Goal: Task Accomplishment & Management: Manage account settings

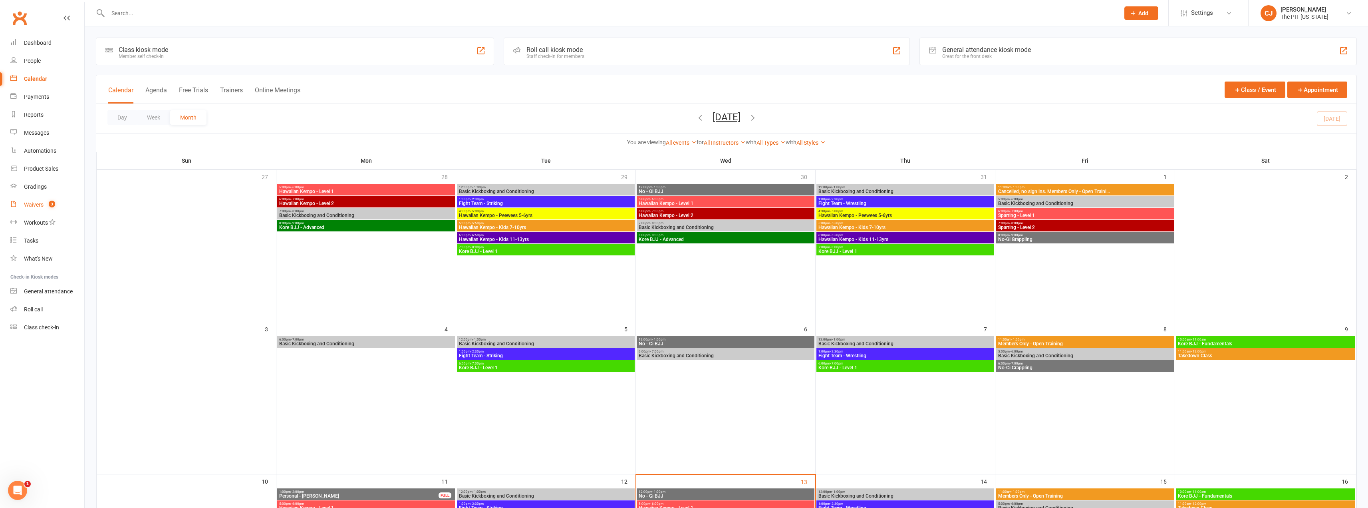
click at [40, 207] on div "Waivers" at bounding box center [34, 204] width 20 height 6
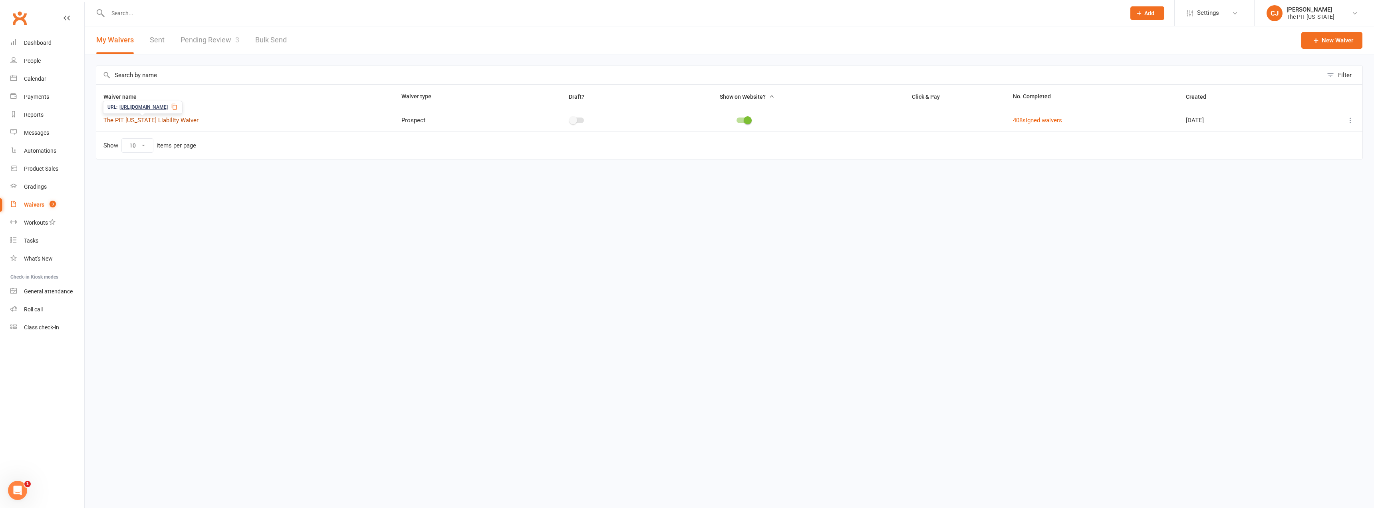
click at [147, 117] on link "The PIT [US_STATE] Liability Waiver" at bounding box center [150, 120] width 95 height 7
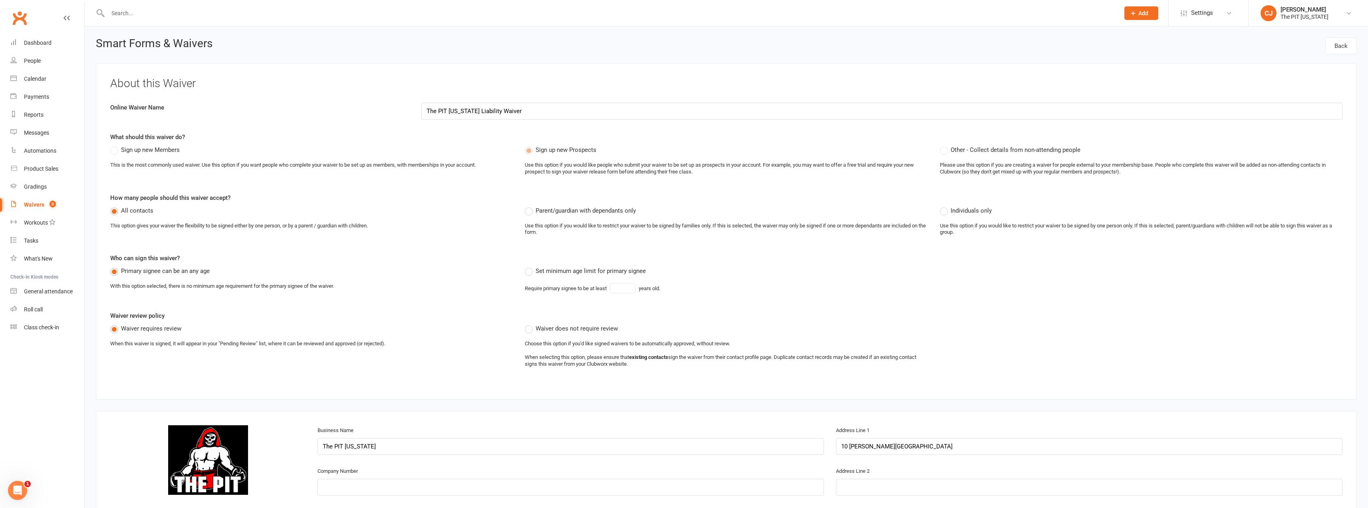
click at [29, 202] on div "Waivers" at bounding box center [34, 204] width 20 height 6
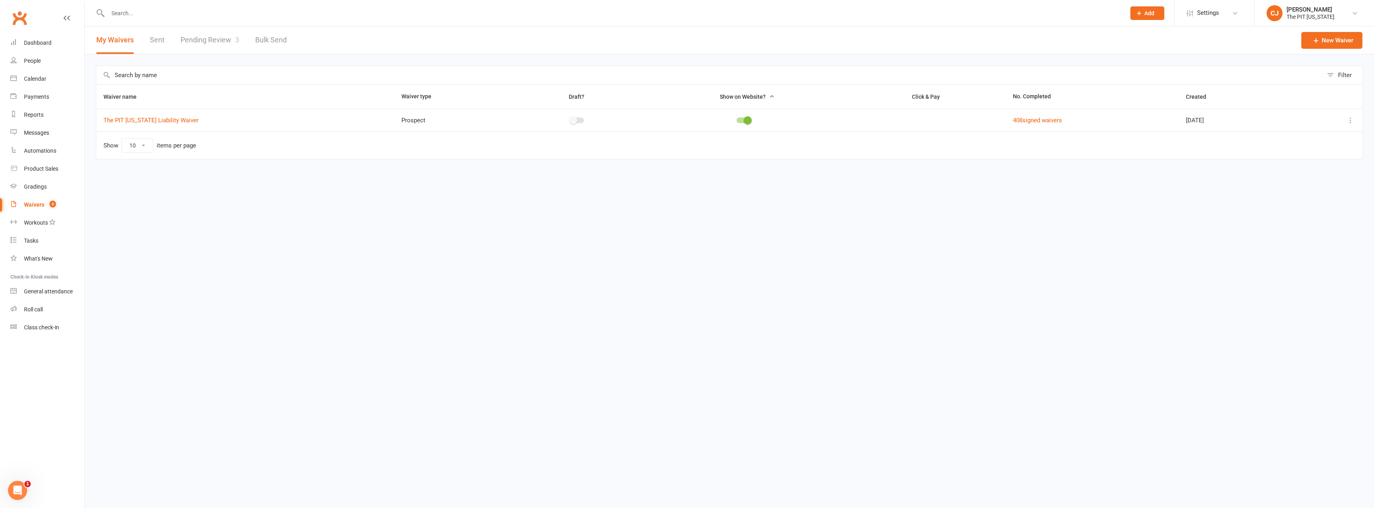
click at [1349, 125] on button at bounding box center [1351, 120] width 10 height 10
click at [1310, 173] on link "Copy external link to clipboard" at bounding box center [1308, 168] width 94 height 16
click at [214, 36] on link "Pending Review 3" at bounding box center [210, 40] width 59 height 28
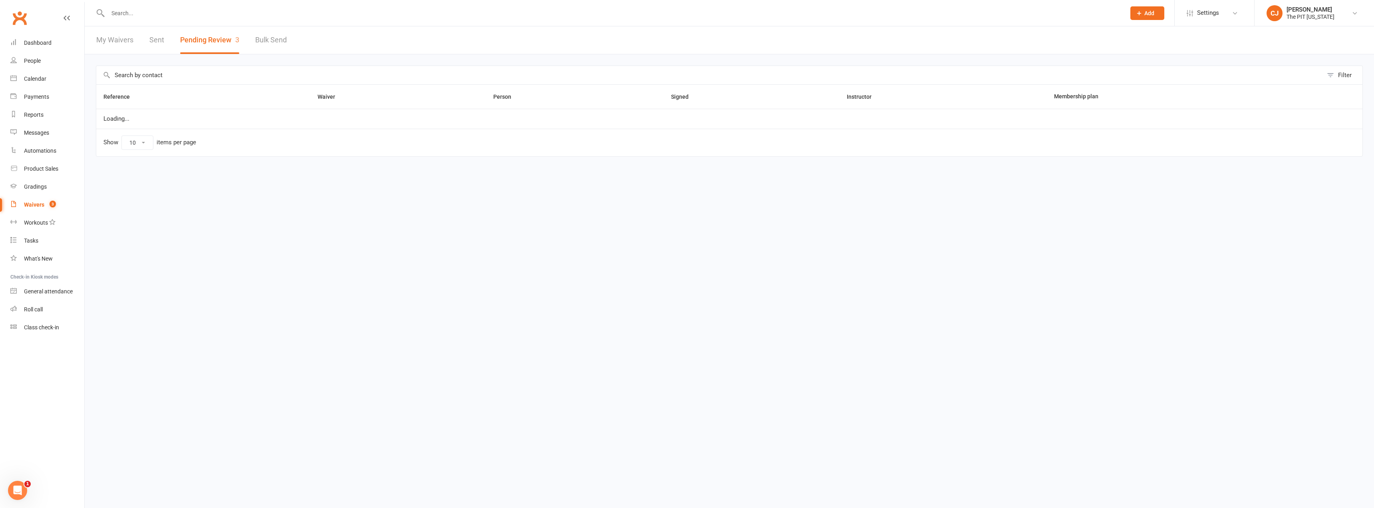
select select "100"
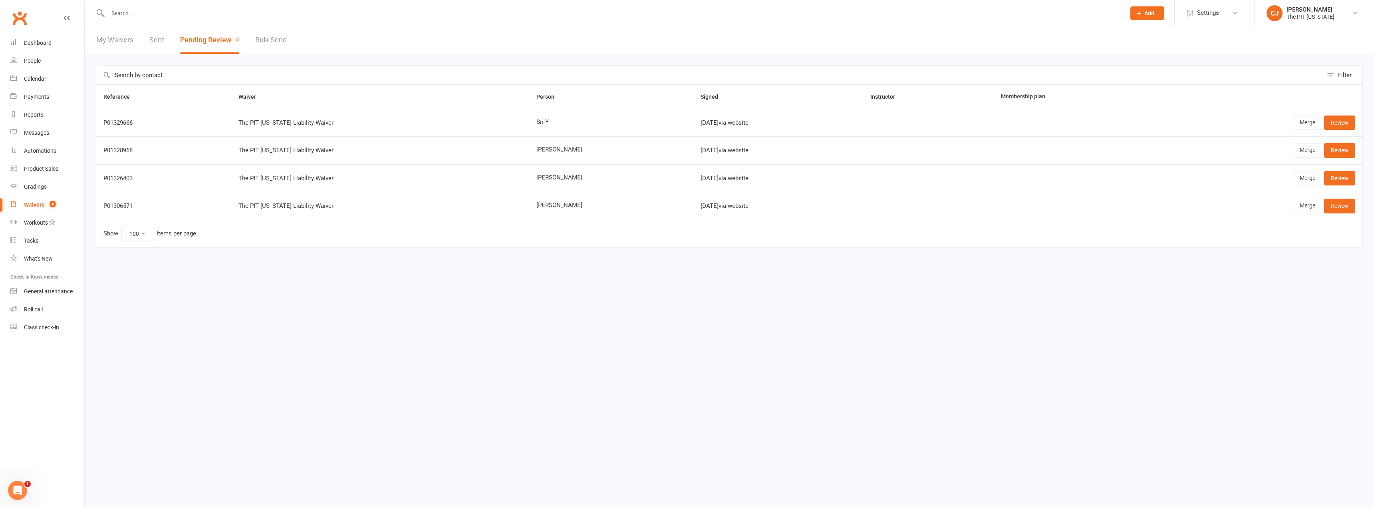
click at [472, 281] on html "Prospect Member Non-attending contact Class / event Appointment Grading event T…" at bounding box center [687, 140] width 1374 height 281
click at [1344, 115] on link "Review" at bounding box center [1339, 122] width 31 height 14
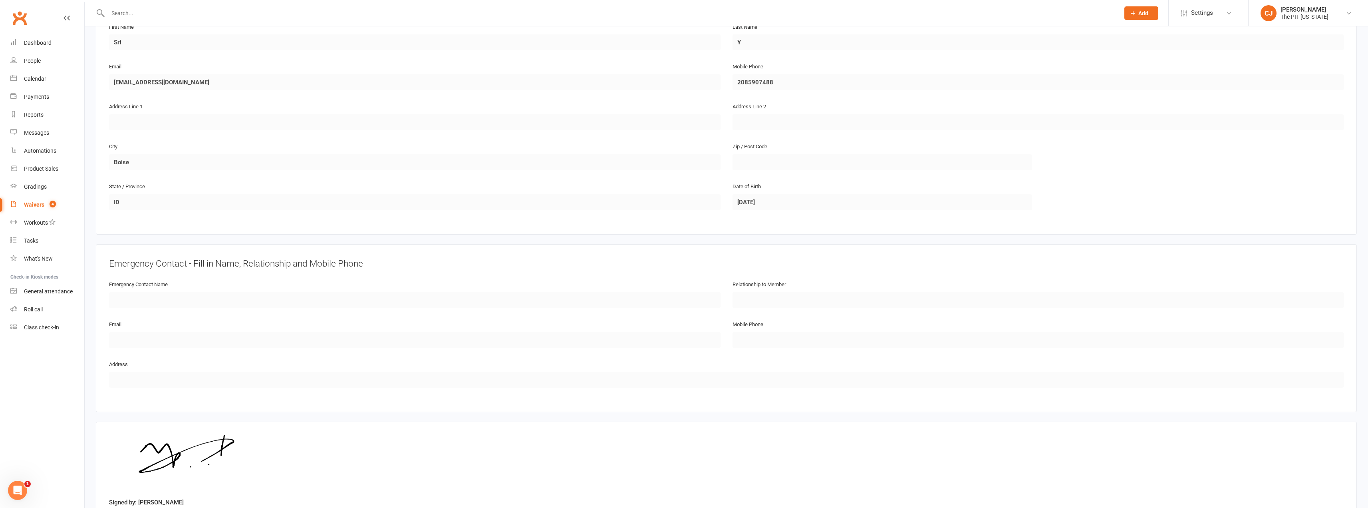
scroll to position [207, 0]
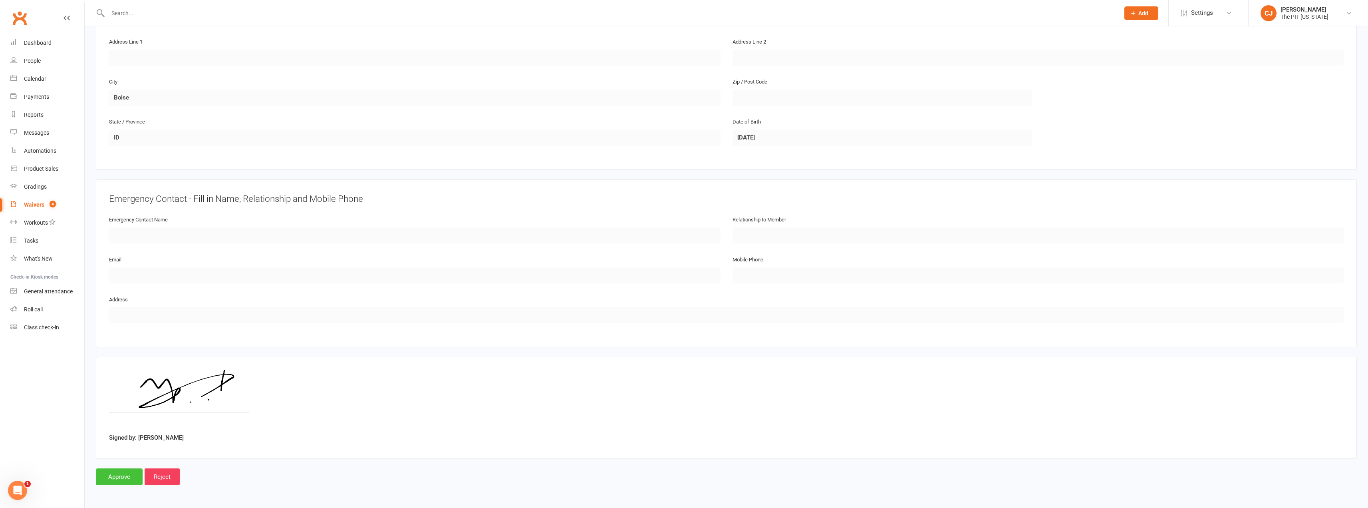
click at [129, 478] on input "Approve" at bounding box center [119, 476] width 47 height 17
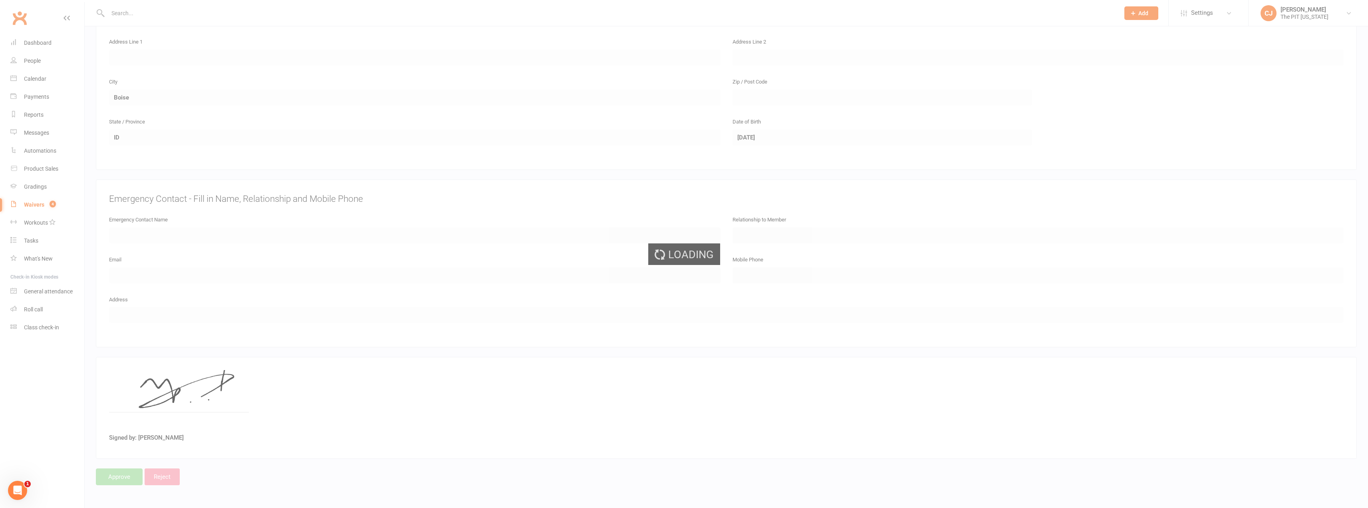
select select "100"
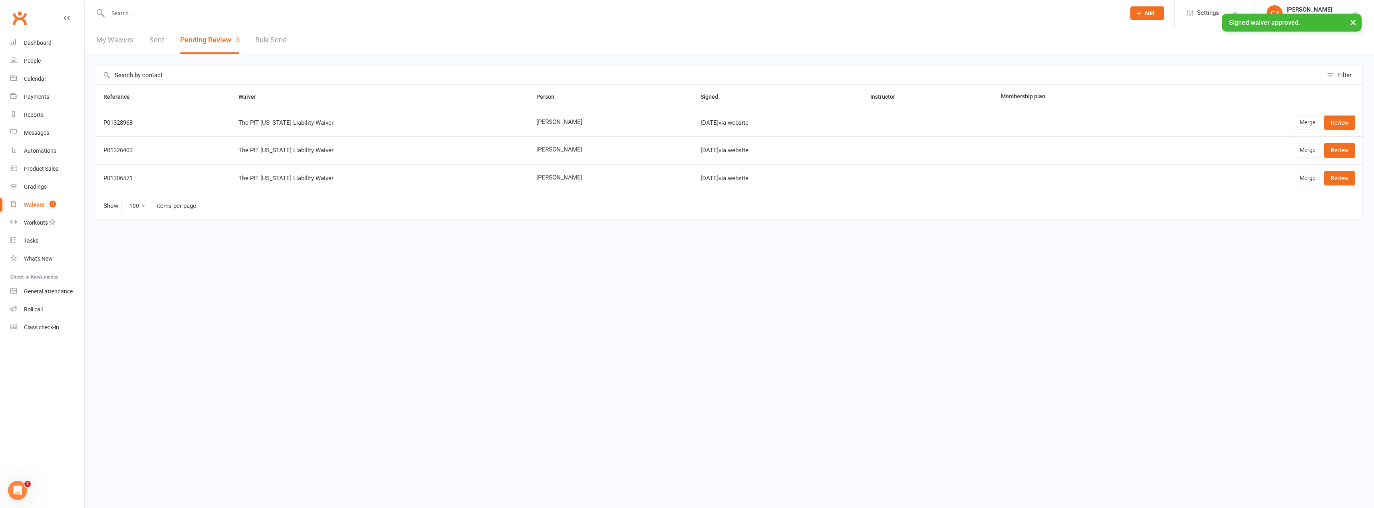
click at [23, 487] on div "Open Intercom Messenger" at bounding box center [17, 490] width 26 height 26
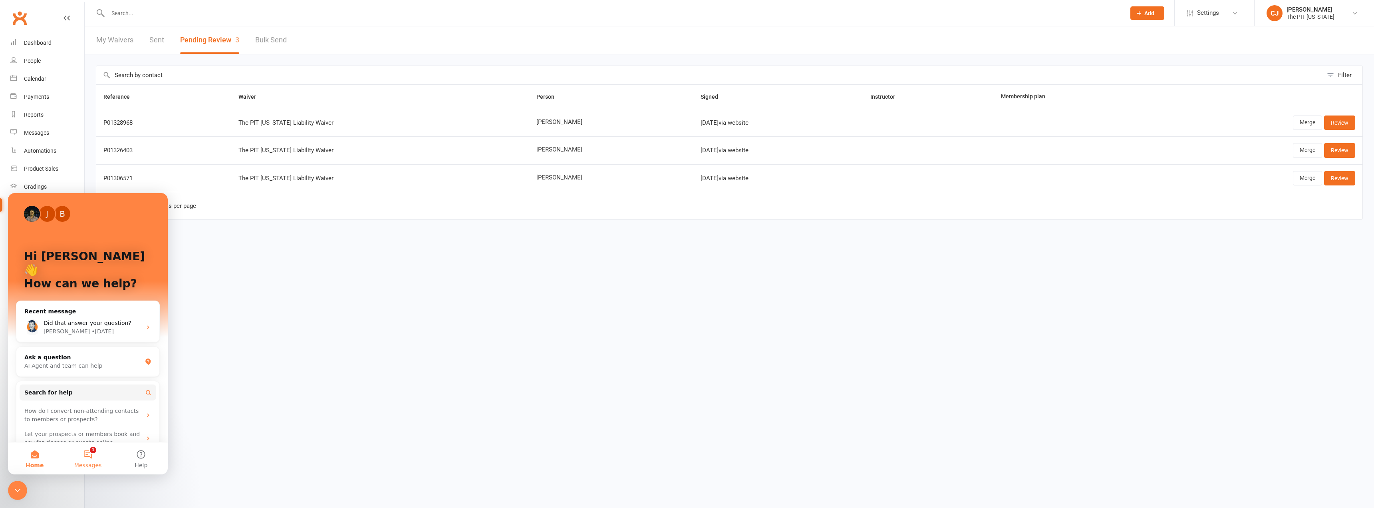
click at [87, 464] on span "Messages" at bounding box center [88, 465] width 28 height 6
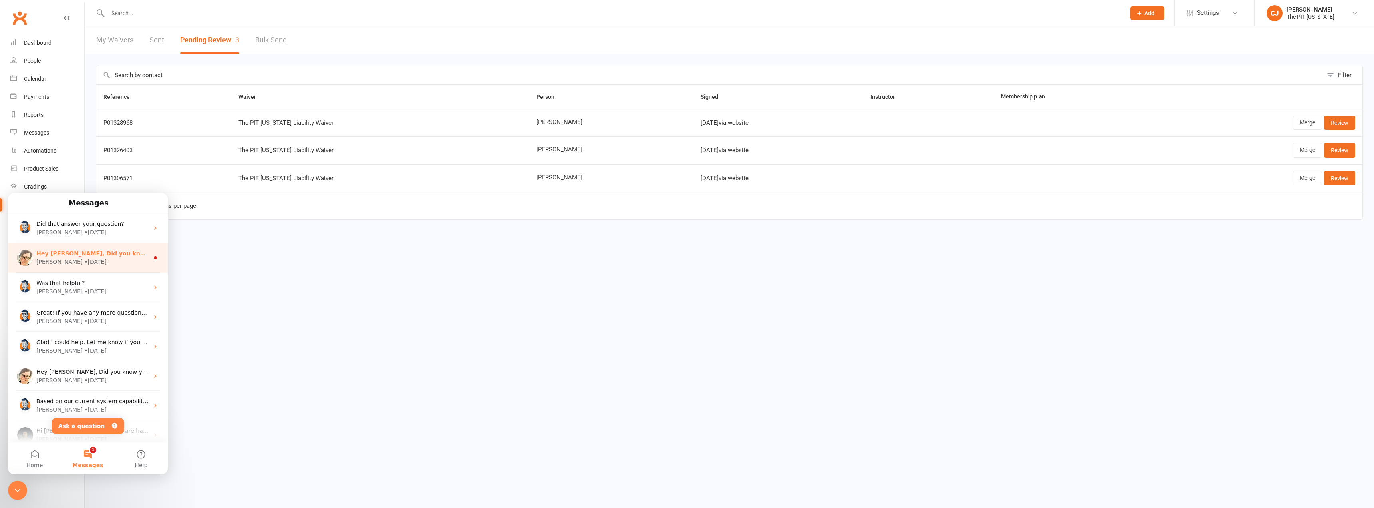
click at [100, 252] on span "Hey [PERSON_NAME], Did you know your customers can purchase memberships themsel…" at bounding box center [606, 253] width 1141 height 6
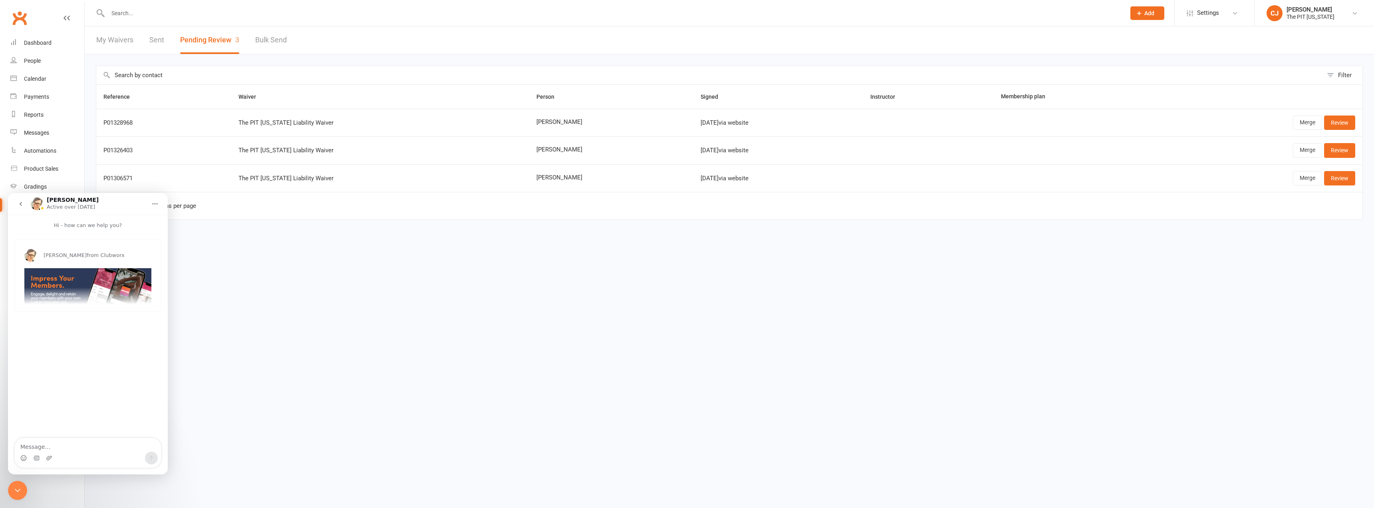
click at [18, 486] on icon "Close Intercom Messenger" at bounding box center [18, 490] width 10 height 10
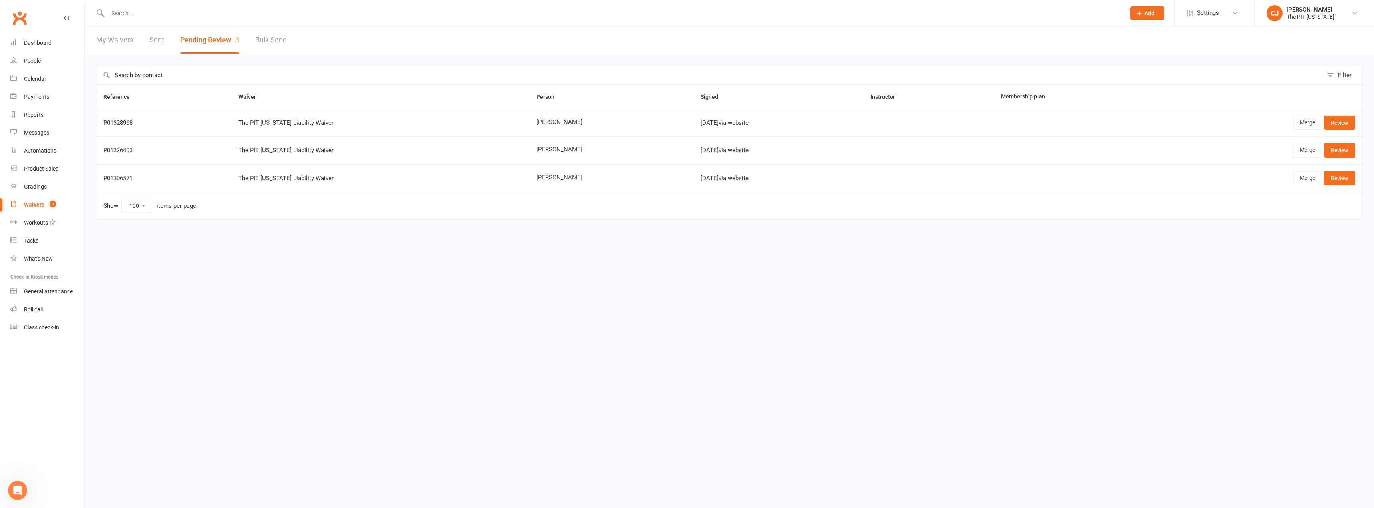
click at [37, 201] on div "Waivers" at bounding box center [34, 204] width 20 height 6
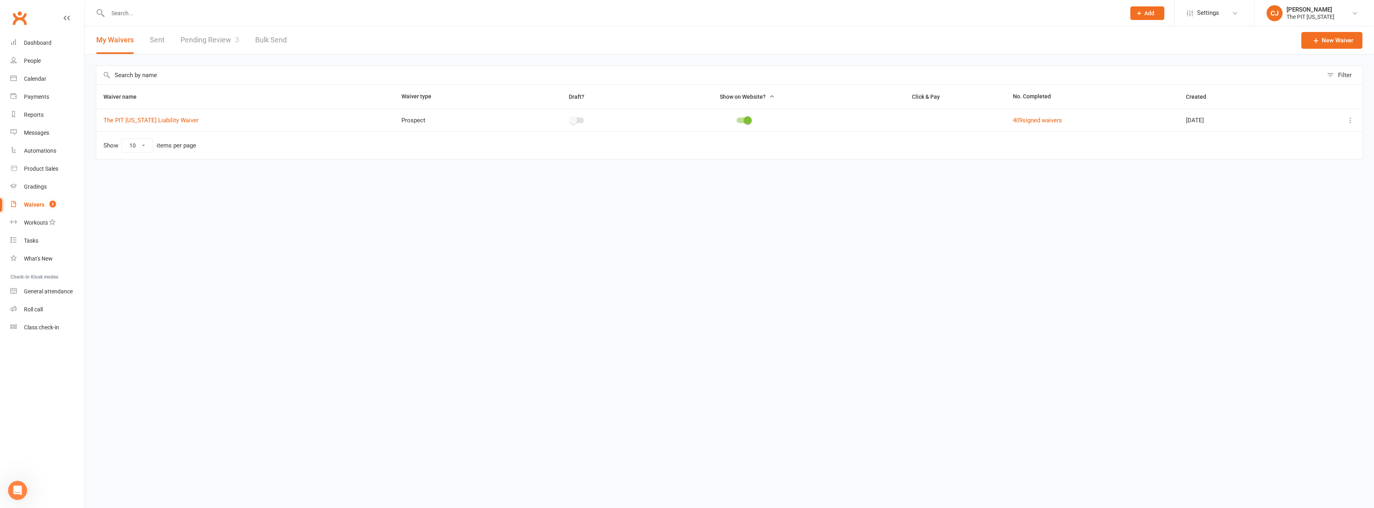
click at [197, 40] on link "Pending Review 3" at bounding box center [210, 40] width 59 height 28
select select "100"
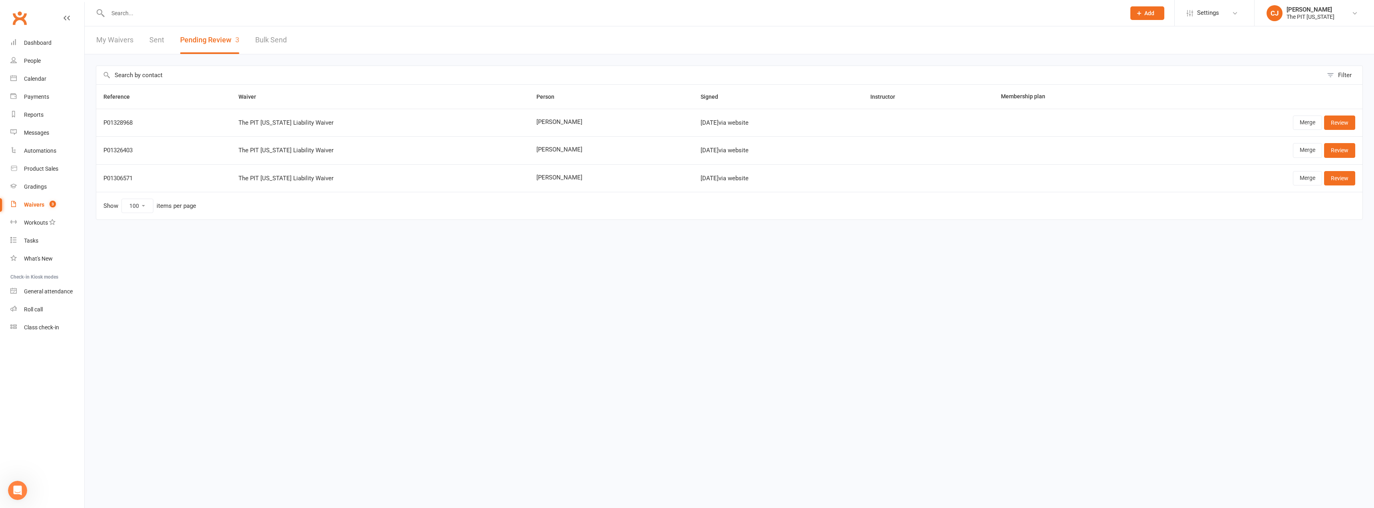
click at [151, 8] on input "text" at bounding box center [612, 13] width 1015 height 11
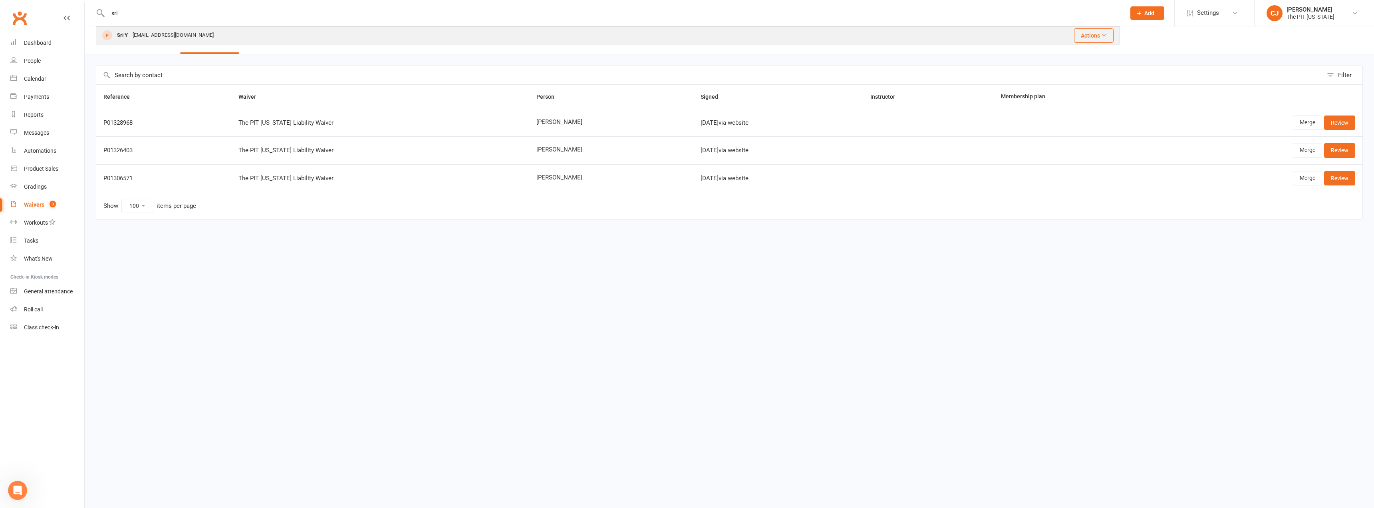
type input "sri"
click at [170, 35] on div "[EMAIL_ADDRESS][DOMAIN_NAME]" at bounding box center [173, 36] width 86 height 12
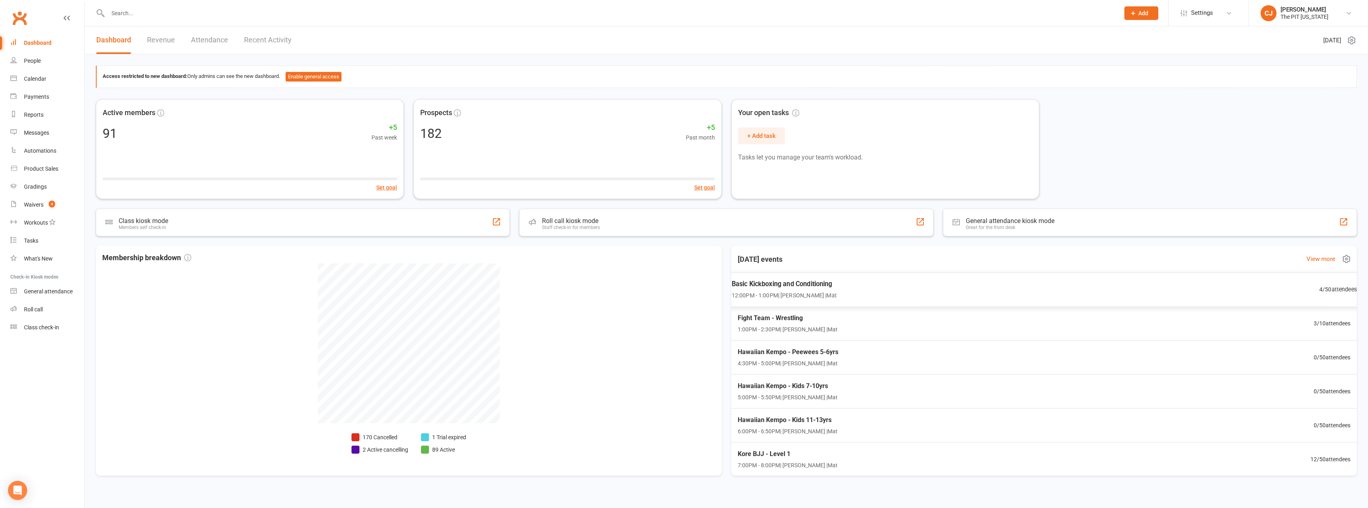
click at [805, 290] on div "Basic Kickboxing and Conditioning 12:00PM - 1:00PM | Cruz J Gomez | Mat" at bounding box center [783, 289] width 105 height 21
